Goal: Transaction & Acquisition: Purchase product/service

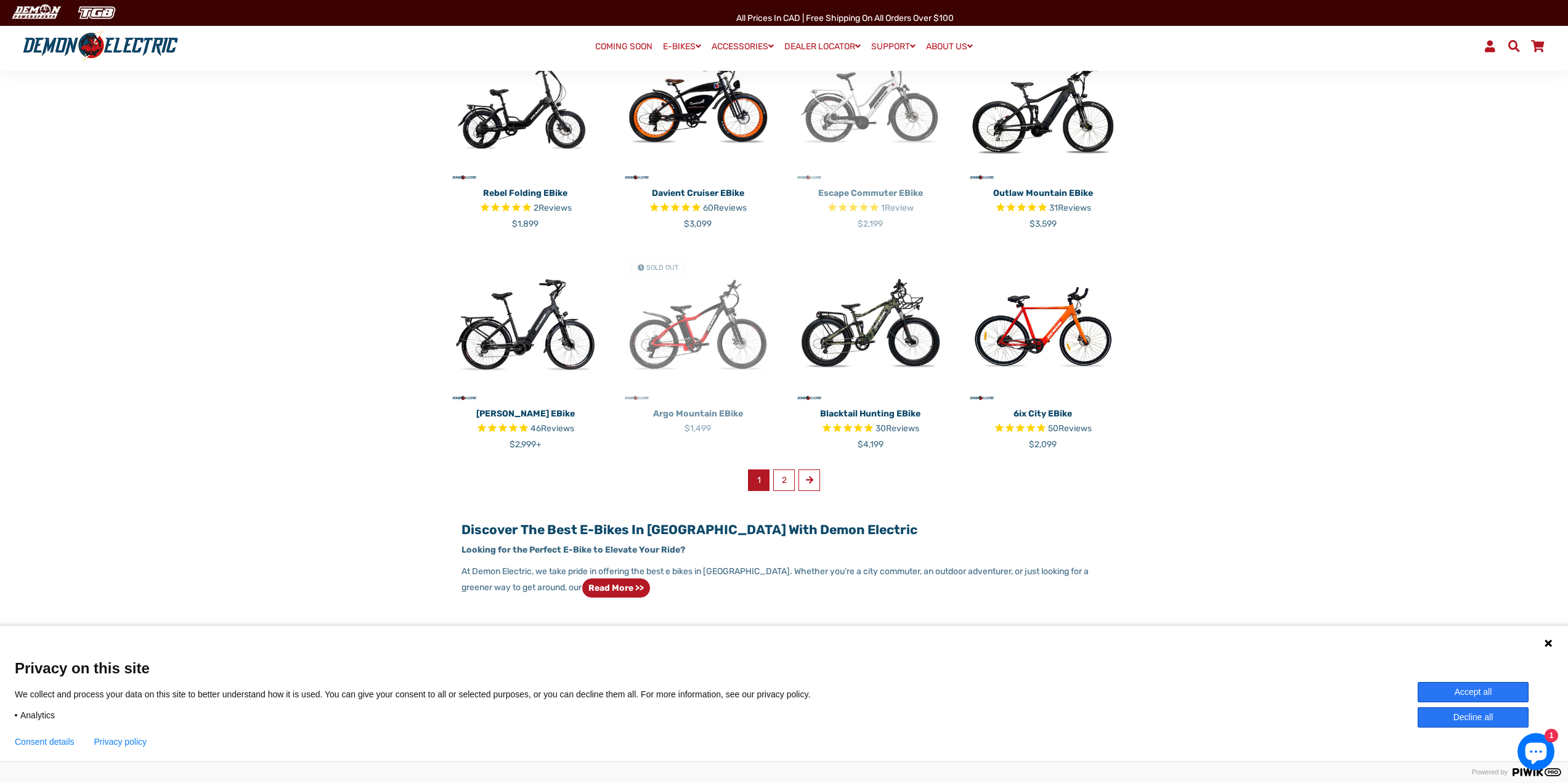
scroll to position [616, 0]
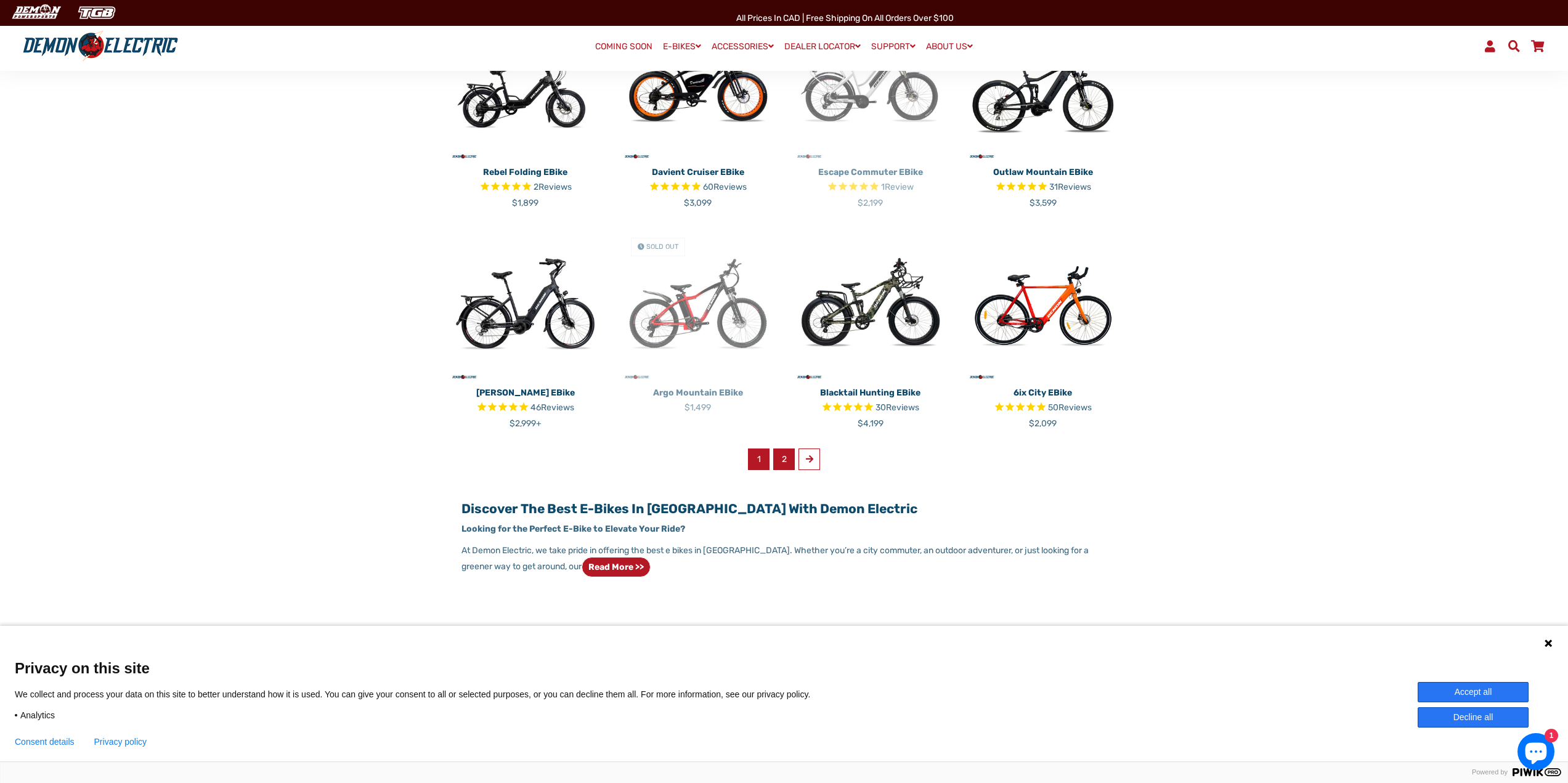
click at [777, 460] on link "2" at bounding box center [784, 460] width 22 height 22
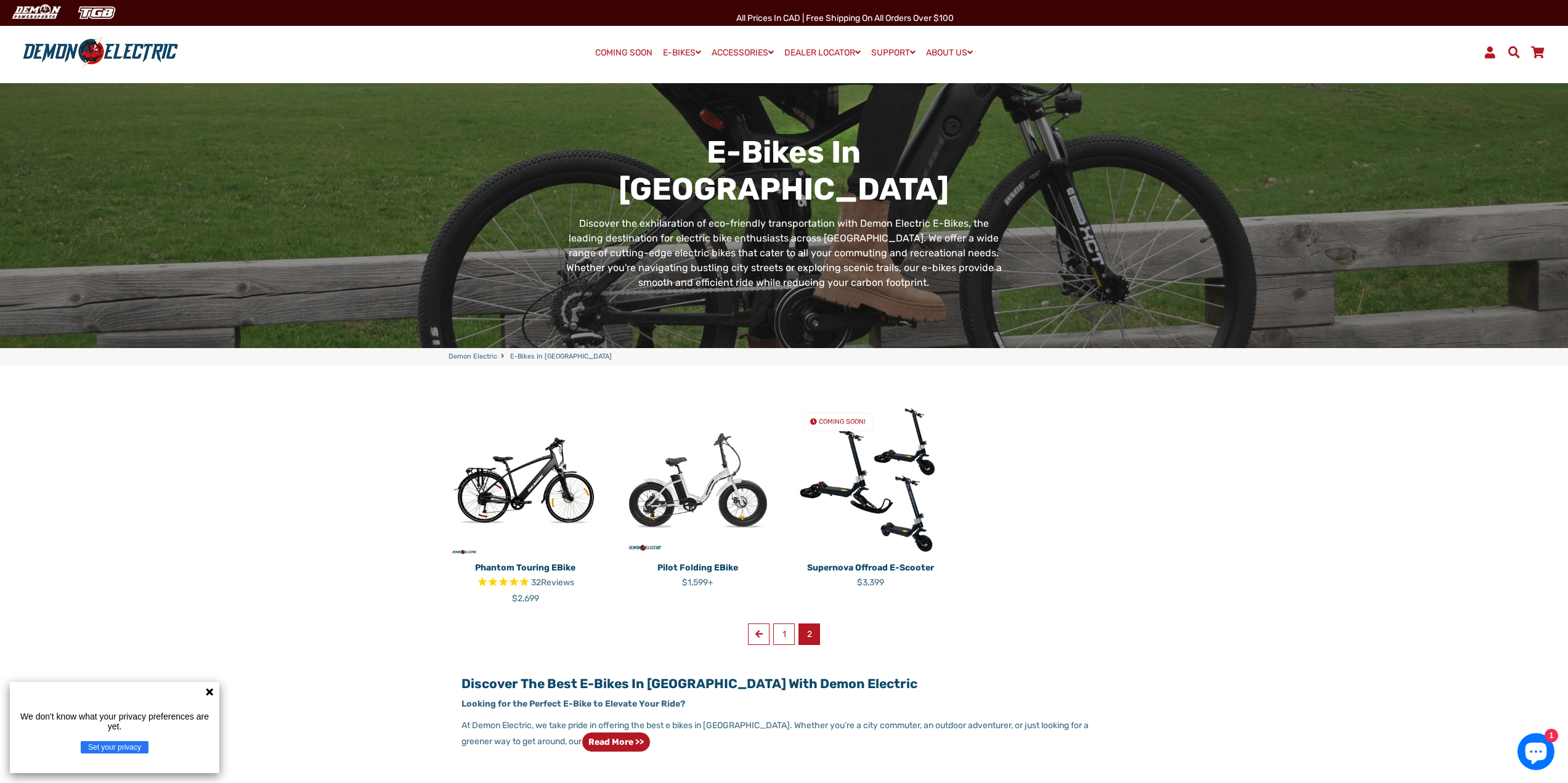
click at [679, 505] on img at bounding box center [698, 479] width 154 height 154
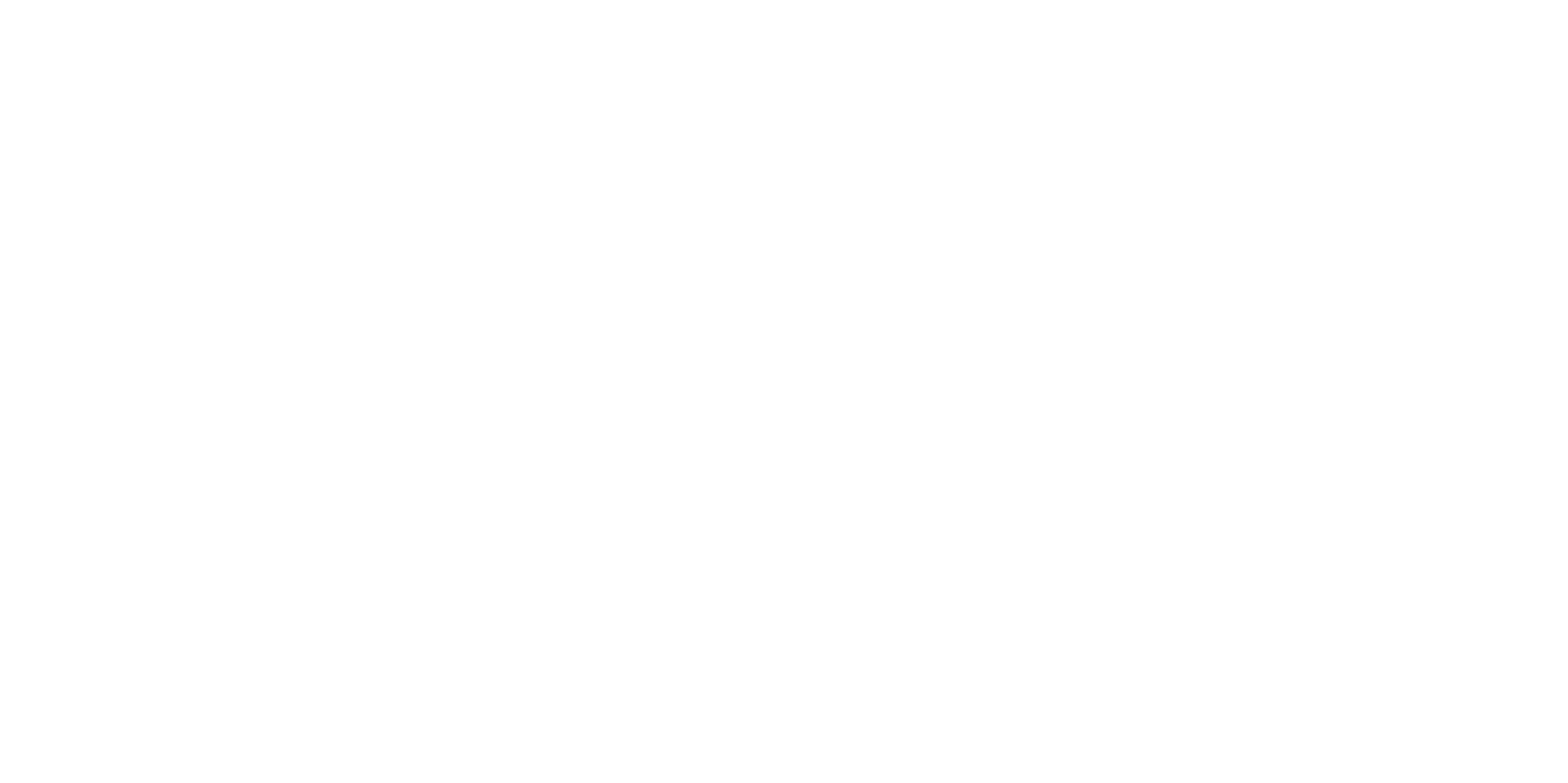
select select "******"
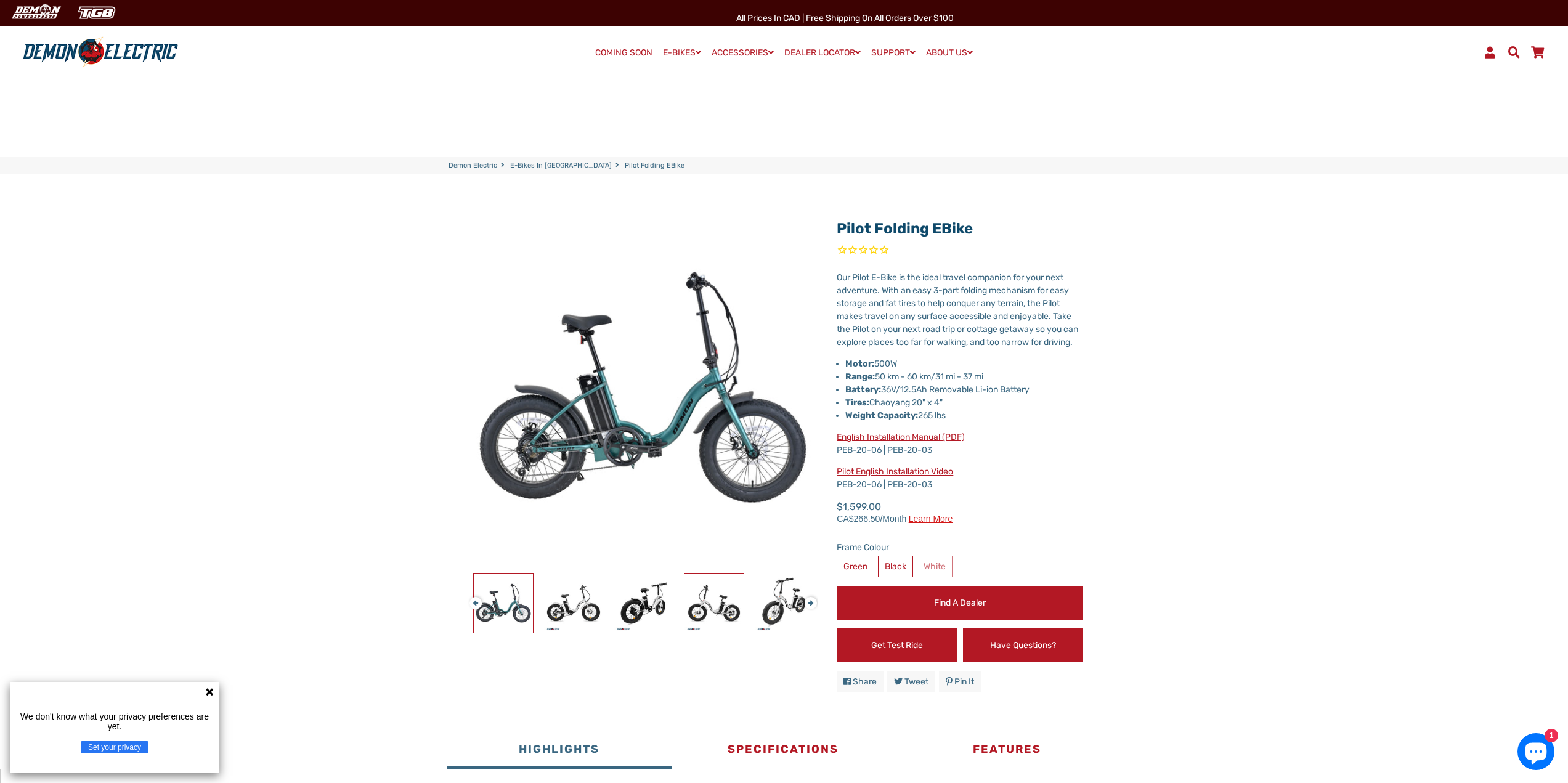
click at [716, 599] on img at bounding box center [714, 602] width 59 height 59
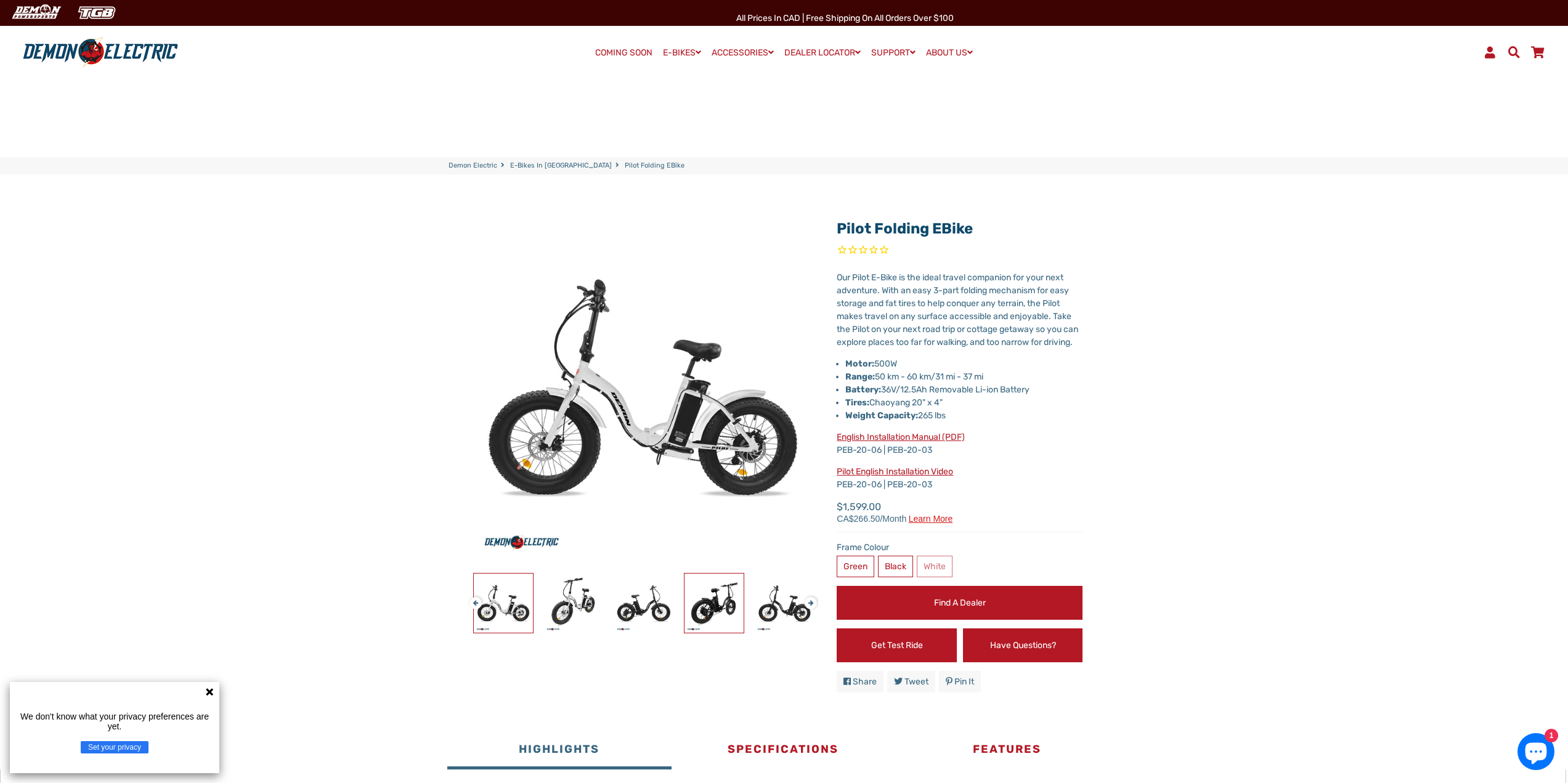
click at [718, 600] on img at bounding box center [714, 602] width 59 height 59
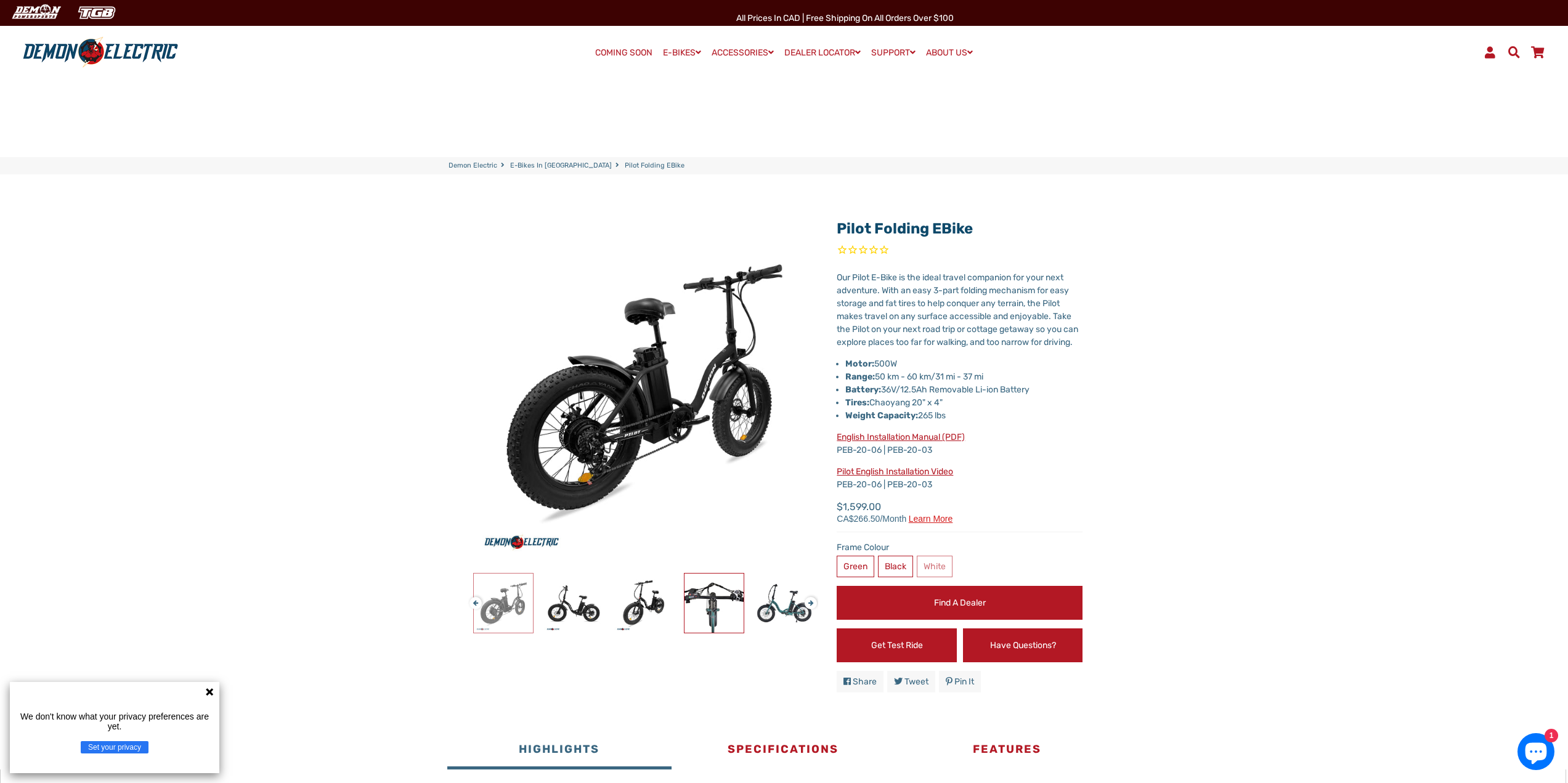
click at [718, 600] on img at bounding box center [714, 602] width 59 height 59
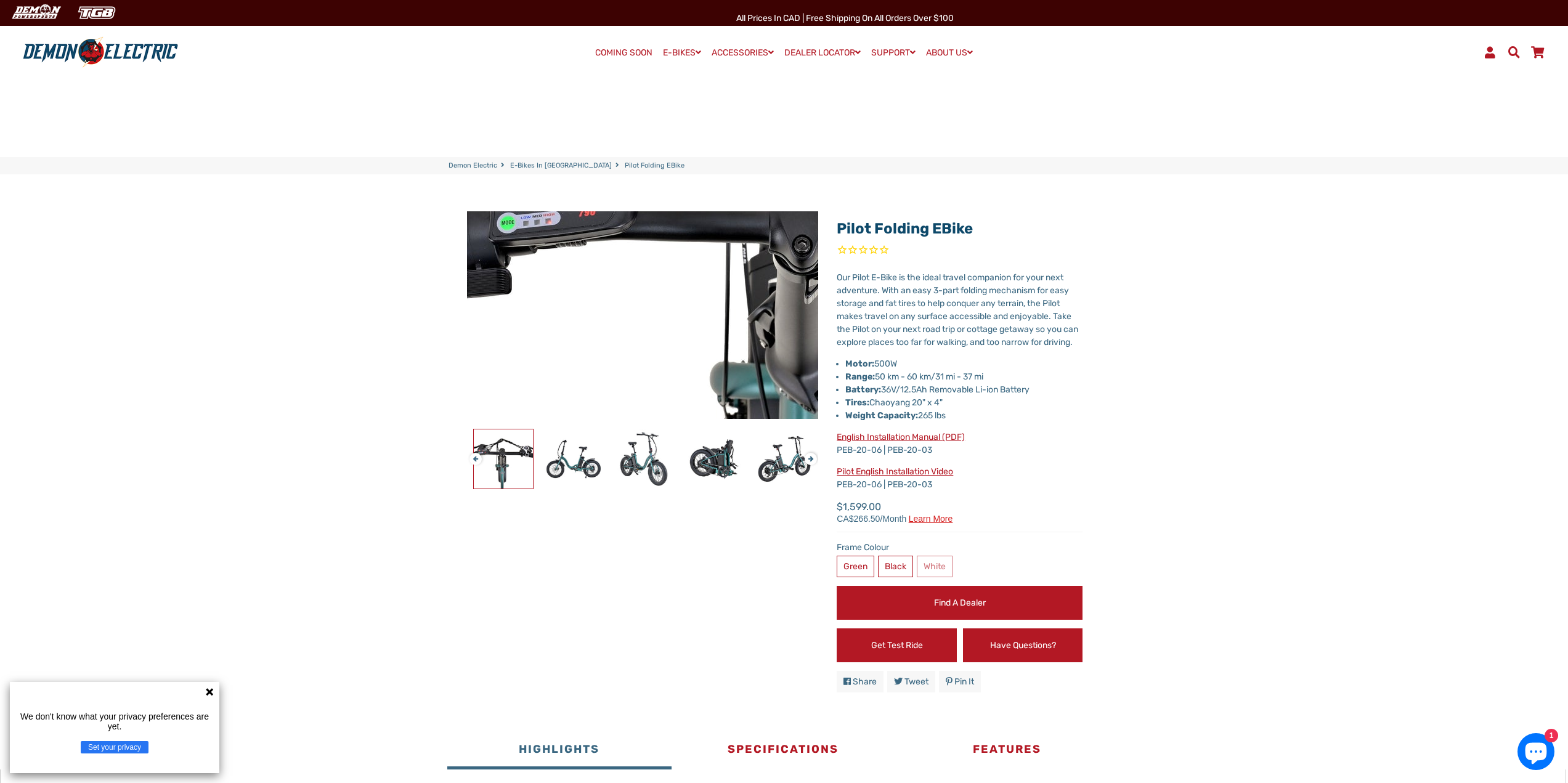
drag, startPoint x: 528, startPoint y: 306, endPoint x: 530, endPoint y: 297, distance: 9.2
